Goal: Information Seeking & Learning: Learn about a topic

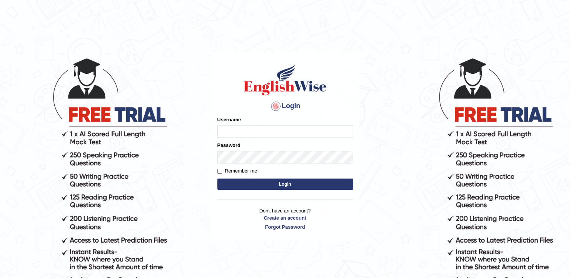
type input "mariyah25"
click at [250, 188] on button "Login" at bounding box center [285, 183] width 136 height 11
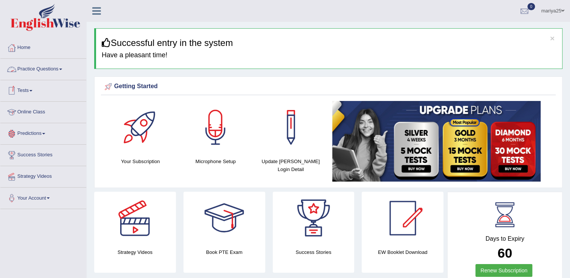
click at [59, 68] on link "Practice Questions" at bounding box center [43, 68] width 86 height 19
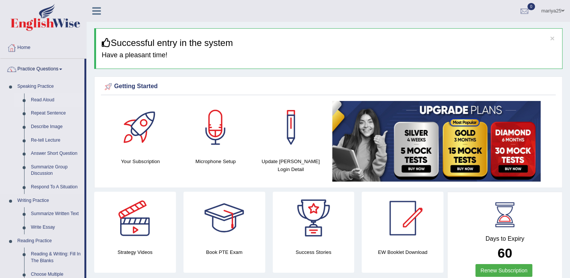
click at [41, 100] on link "Read Aloud" at bounding box center [55, 100] width 57 height 14
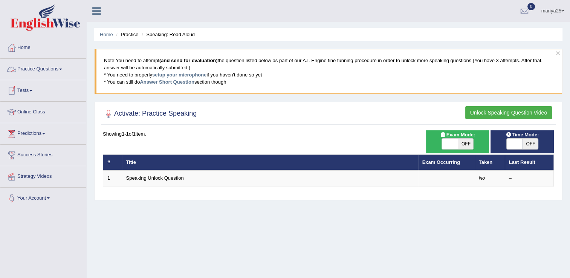
click at [47, 70] on link "Practice Questions" at bounding box center [43, 68] width 86 height 19
